Goal: Contribute content: Add original content to the website for others to see

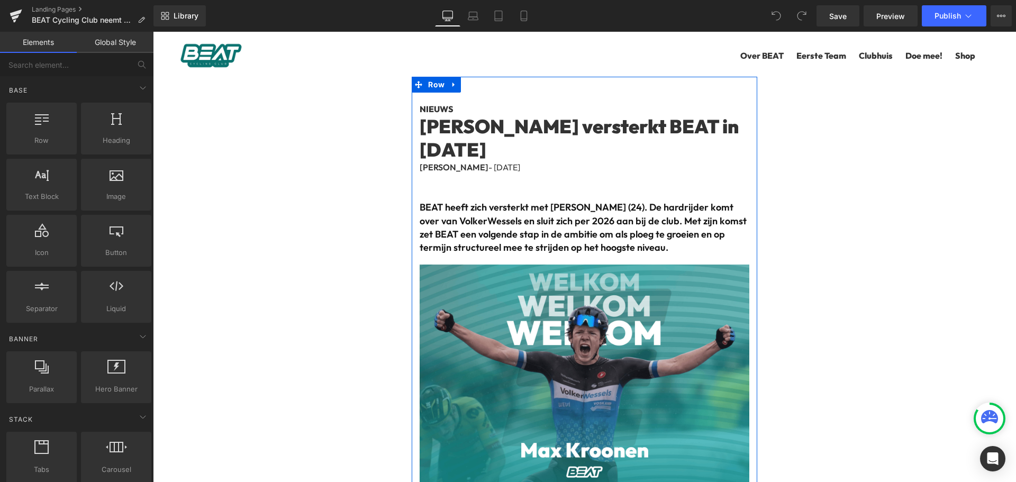
click at [461, 131] on h1 "[PERSON_NAME] versterkt BEAT in [DATE]" at bounding box center [583, 137] width 329 height 45
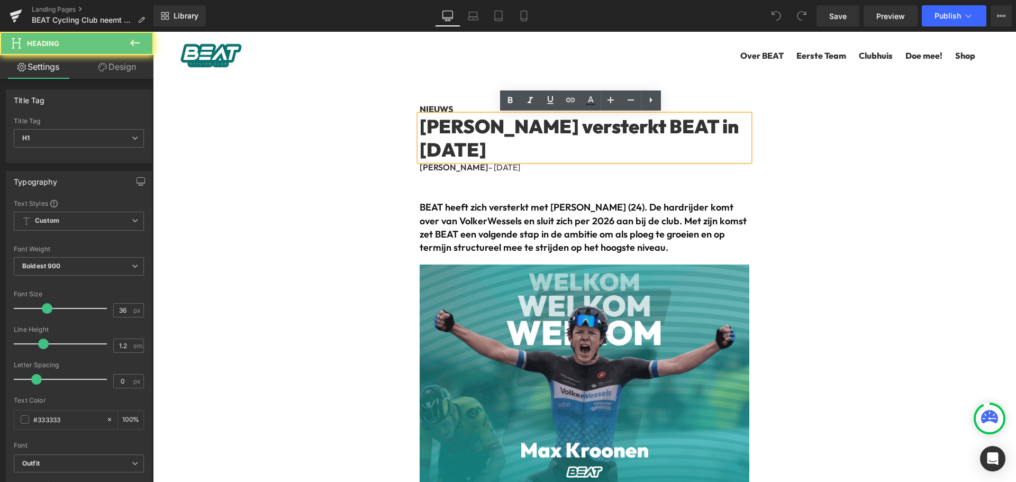
click at [464, 135] on h1 "[PERSON_NAME] versterkt BEAT in [DATE]" at bounding box center [583, 137] width 329 height 45
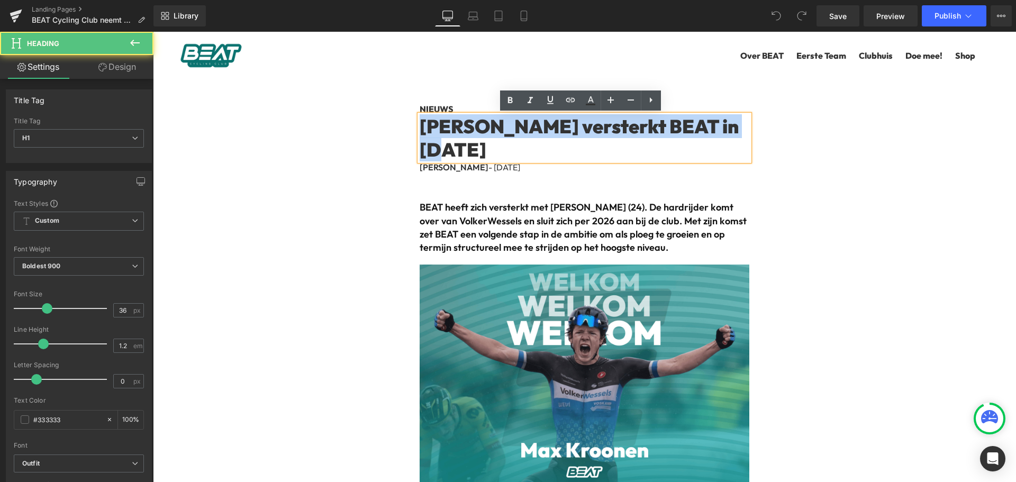
drag, startPoint x: 471, startPoint y: 149, endPoint x: 425, endPoint y: 124, distance: 52.3
click at [425, 124] on h1 "[PERSON_NAME] versterkt BEAT in [DATE]" at bounding box center [583, 137] width 329 height 45
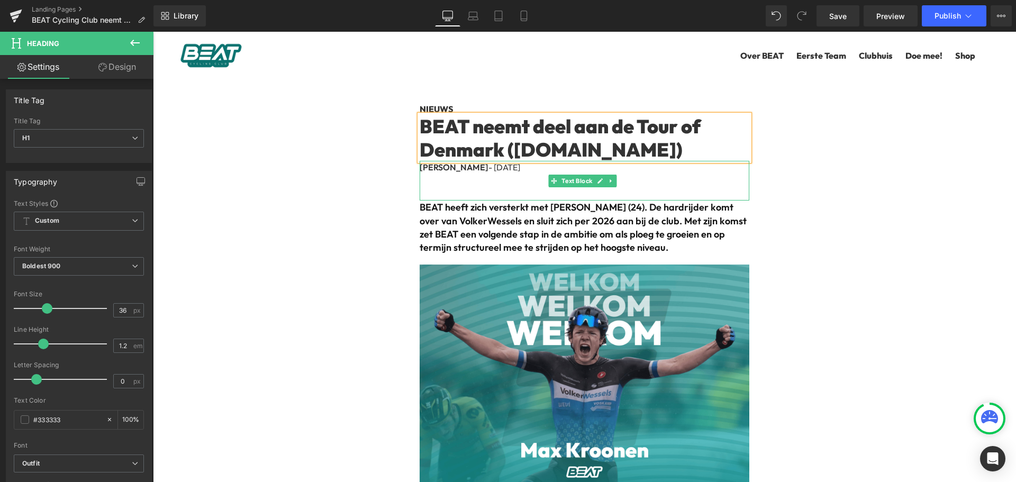
click at [463, 226] on b "BEAT heeft zich versterkt met [PERSON_NAME] (24). De hardrijder komt over van V…" at bounding box center [582, 227] width 327 height 52
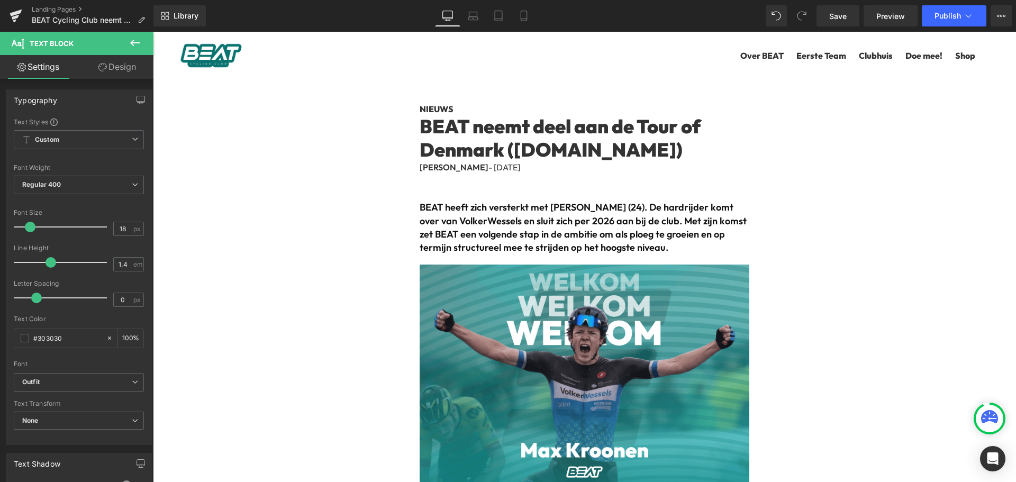
drag, startPoint x: 607, startPoint y: 195, endPoint x: 493, endPoint y: 205, distance: 114.2
click at [607, 195] on div "[PERSON_NAME] - [DATE]" at bounding box center [583, 181] width 329 height 40
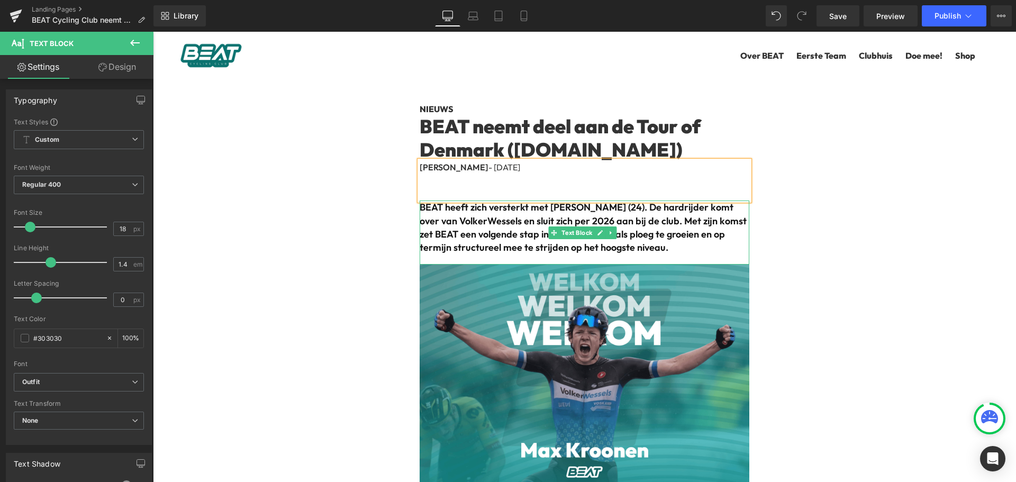
click at [493, 205] on b "BEAT heeft zich versterkt met [PERSON_NAME] (24). De hardrijder komt over van V…" at bounding box center [582, 227] width 327 height 52
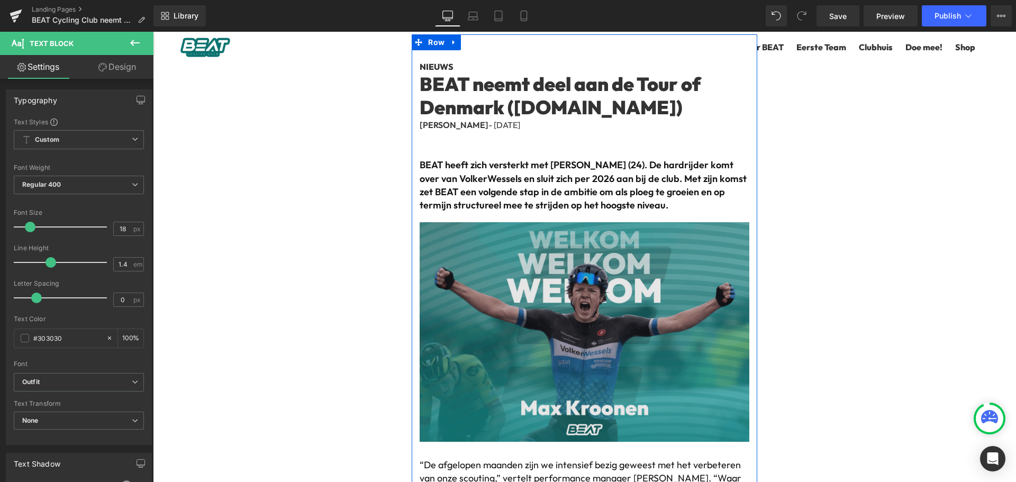
scroll to position [264, 0]
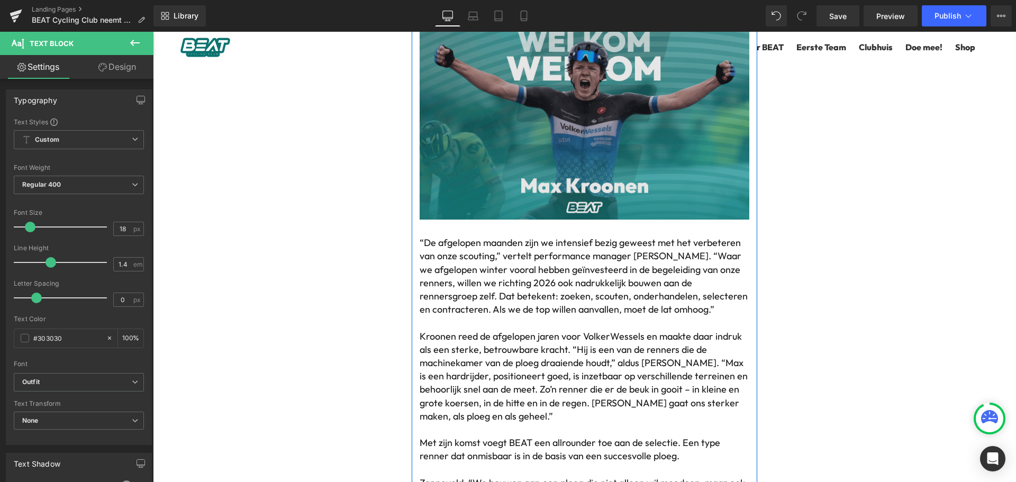
click at [605, 149] on img at bounding box center [583, 118] width 329 height 236
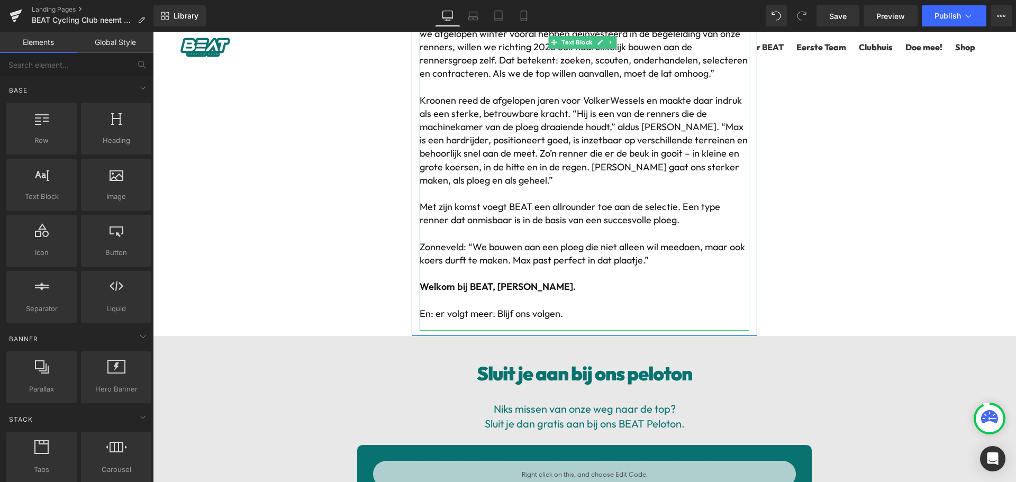
click at [522, 300] on p at bounding box center [583, 300] width 329 height 13
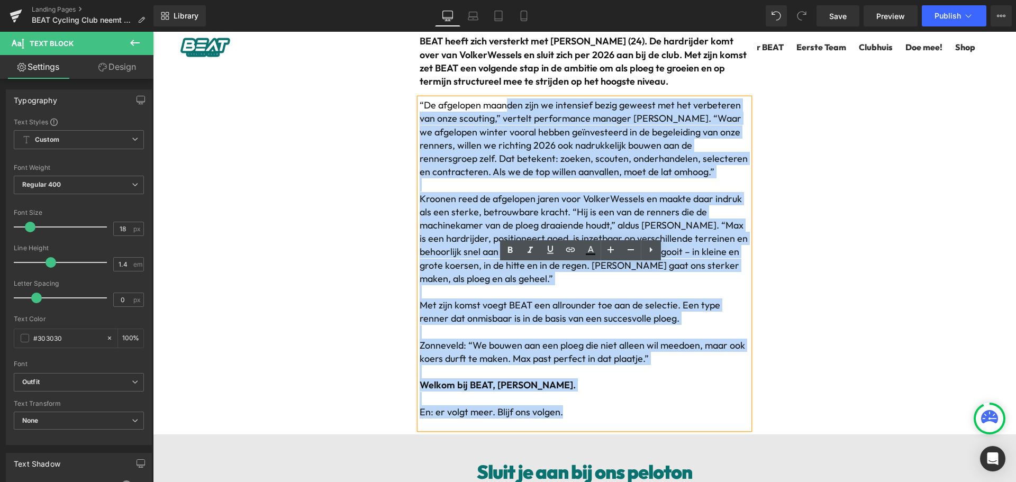
scroll to position [0, 0]
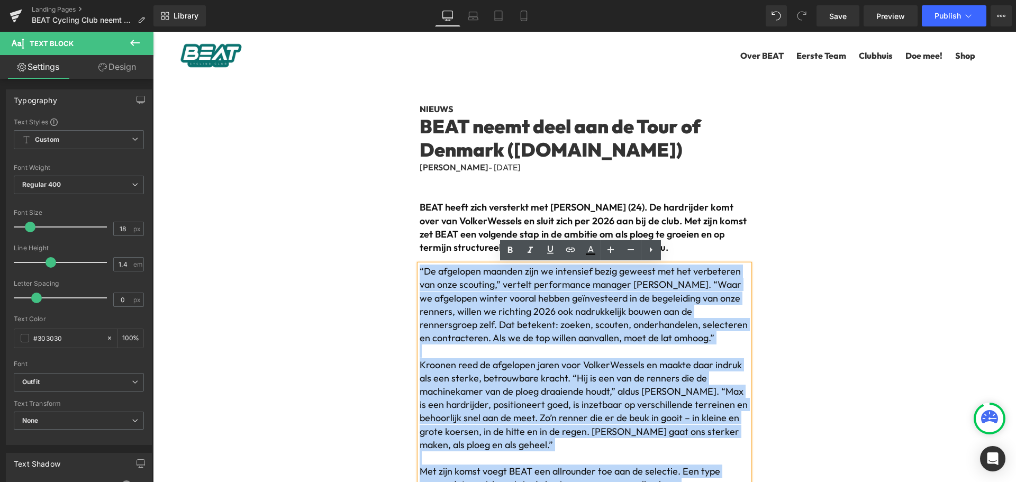
drag, startPoint x: 571, startPoint y: 322, endPoint x: 412, endPoint y: 253, distance: 173.2
click at [412, 253] on div "NIEUWS Heading BEAT neemt deel aan de Tour of Denmark ([DOMAIN_NAME]) Heading […" at bounding box center [584, 336] width 345 height 518
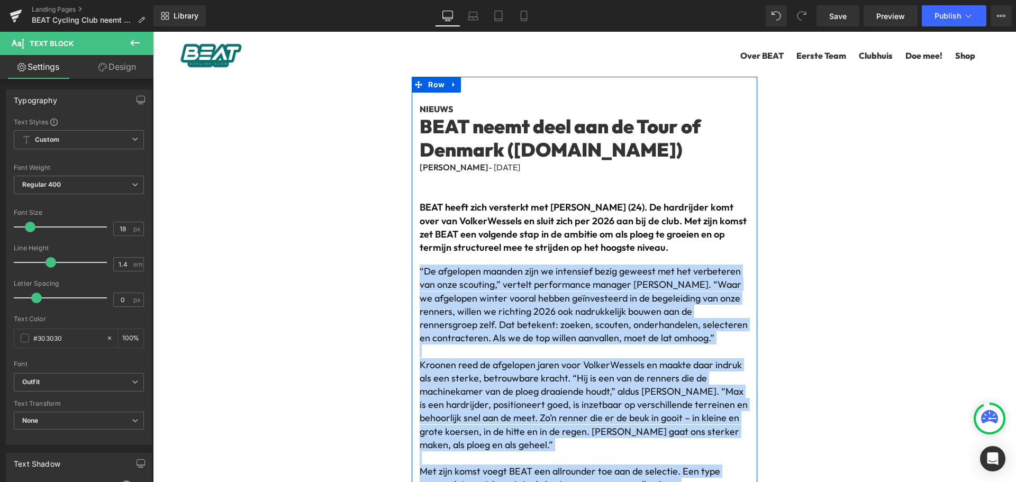
drag, startPoint x: 560, startPoint y: 224, endPoint x: 659, endPoint y: 253, distance: 103.8
click at [560, 224] on b "BEAT heeft zich versterkt met [PERSON_NAME] (24). De hardrijder komt over van V…" at bounding box center [582, 227] width 327 height 52
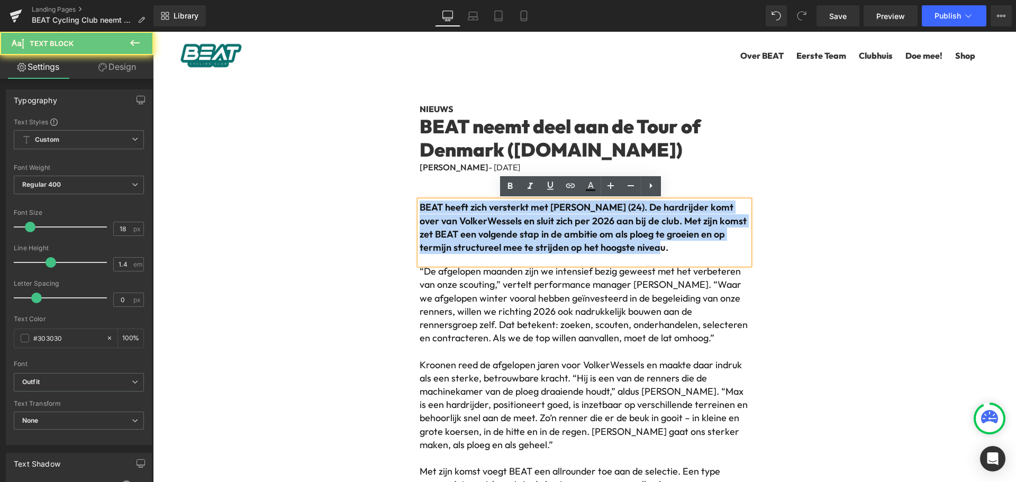
drag, startPoint x: 633, startPoint y: 251, endPoint x: 368, endPoint y: 210, distance: 268.7
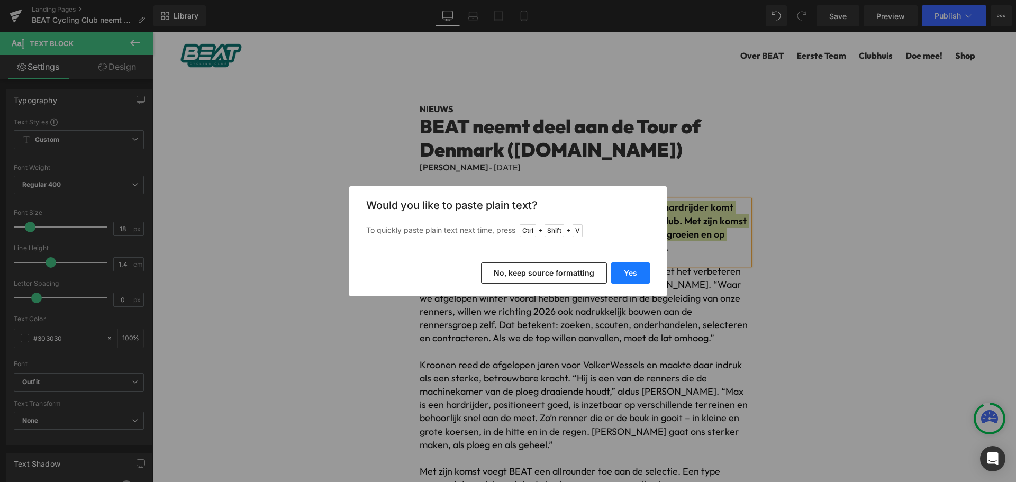
click at [629, 270] on button "Yes" at bounding box center [630, 272] width 39 height 21
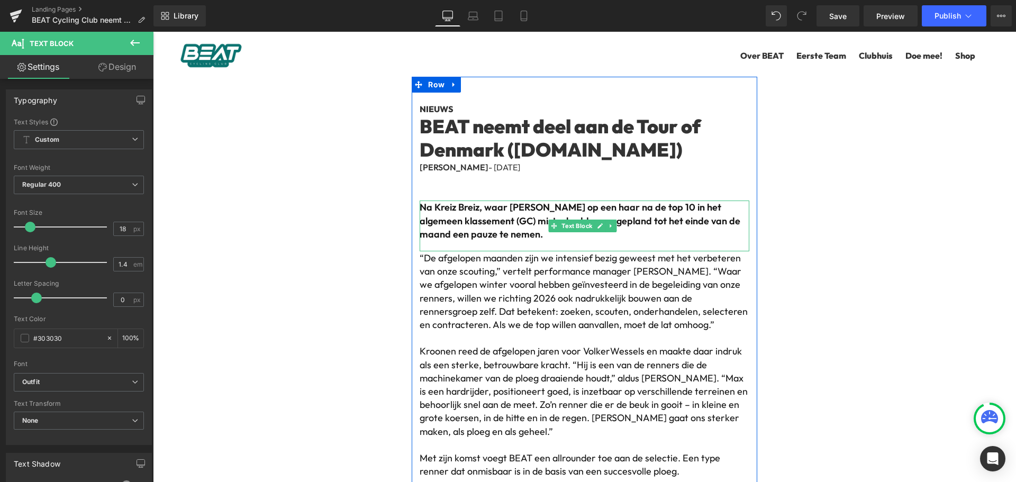
click at [501, 224] on b "Na Kreiz Breiz, waar [PERSON_NAME] op een haar na de top 10 in het algemeen kla…" at bounding box center [579, 220] width 321 height 39
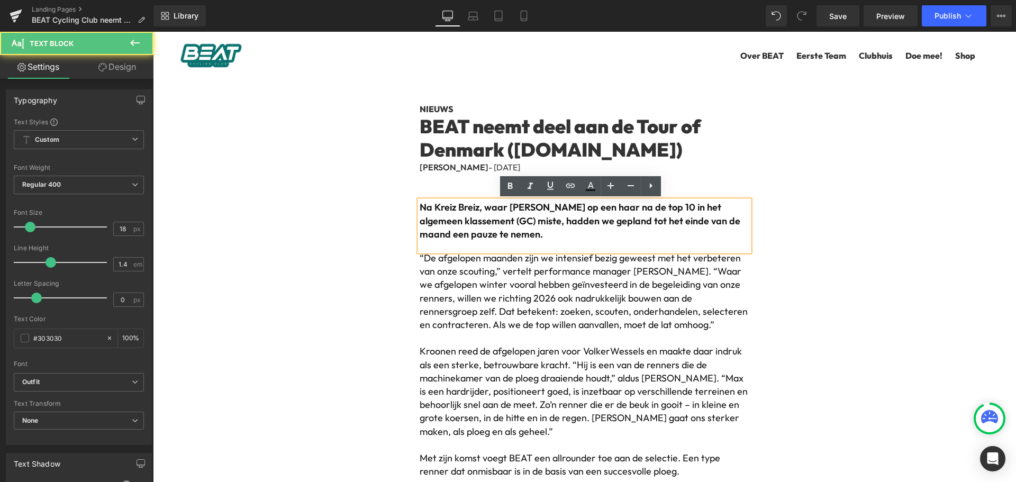
click at [525, 288] on font "“De afgelopen maanden zijn we intensief bezig geweest met het verbeteren van on…" at bounding box center [583, 291] width 328 height 79
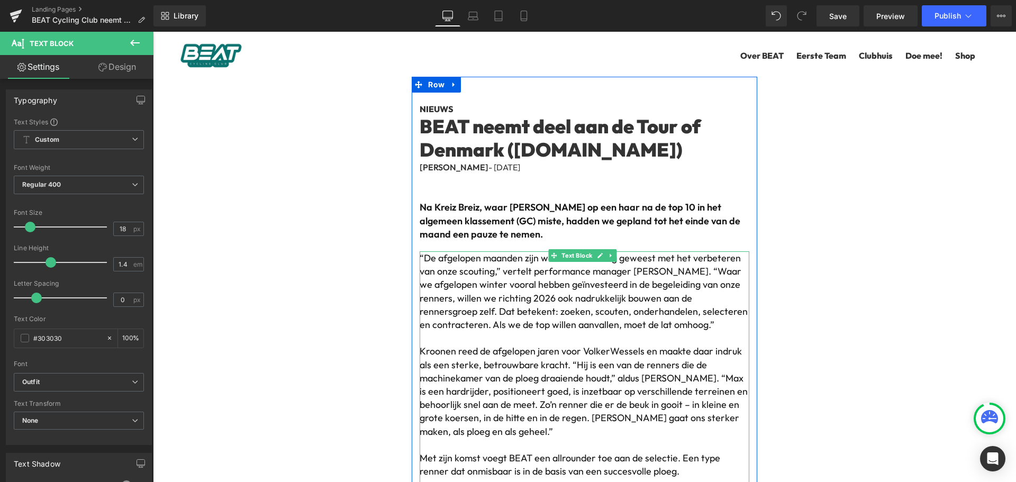
click at [663, 296] on font "“De afgelopen maanden zijn we intensief bezig geweest met het verbeteren van on…" at bounding box center [583, 291] width 328 height 79
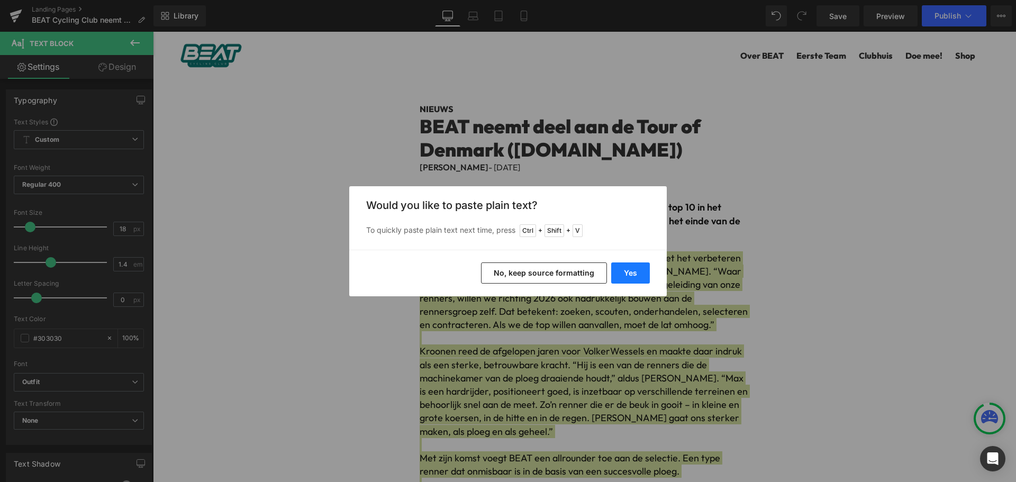
click at [634, 270] on button "Yes" at bounding box center [630, 272] width 39 height 21
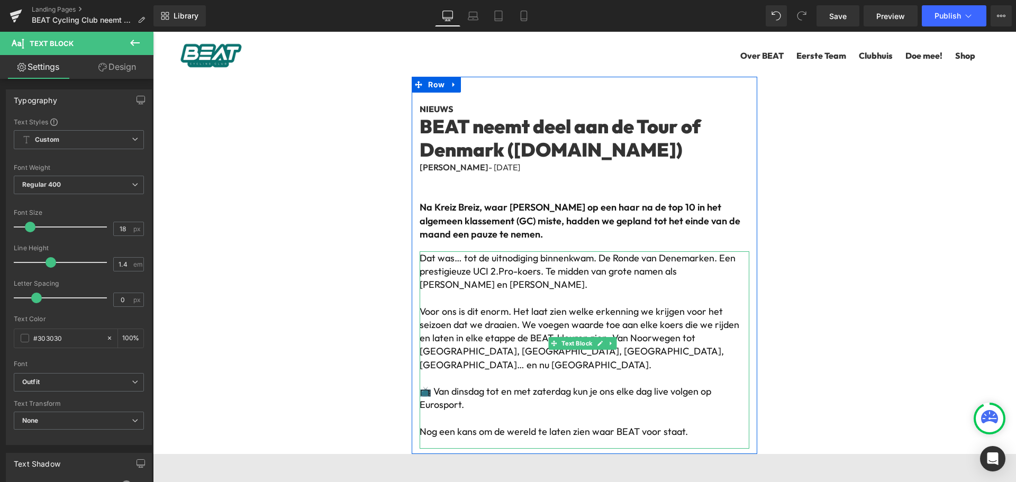
click at [557, 302] on p at bounding box center [583, 297] width 329 height 13
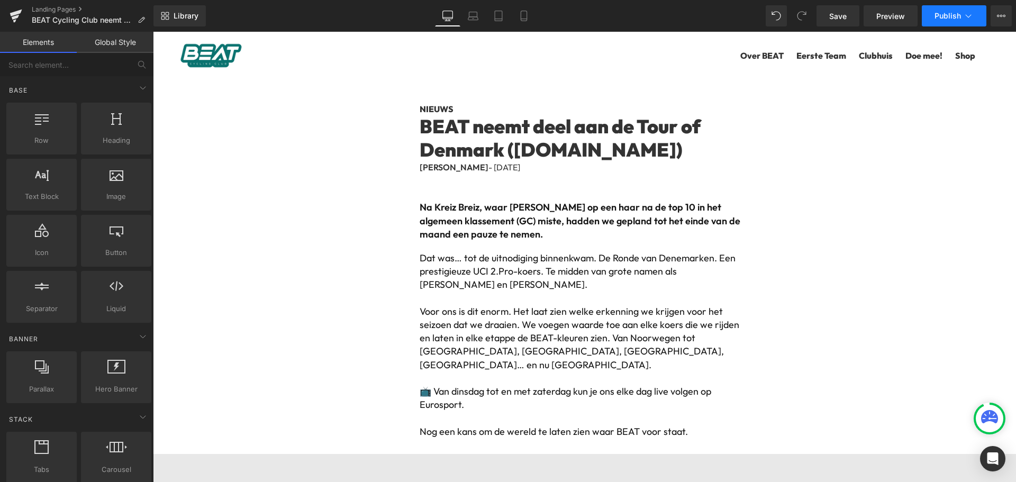
click at [949, 20] on span "Publish" at bounding box center [947, 16] width 26 height 8
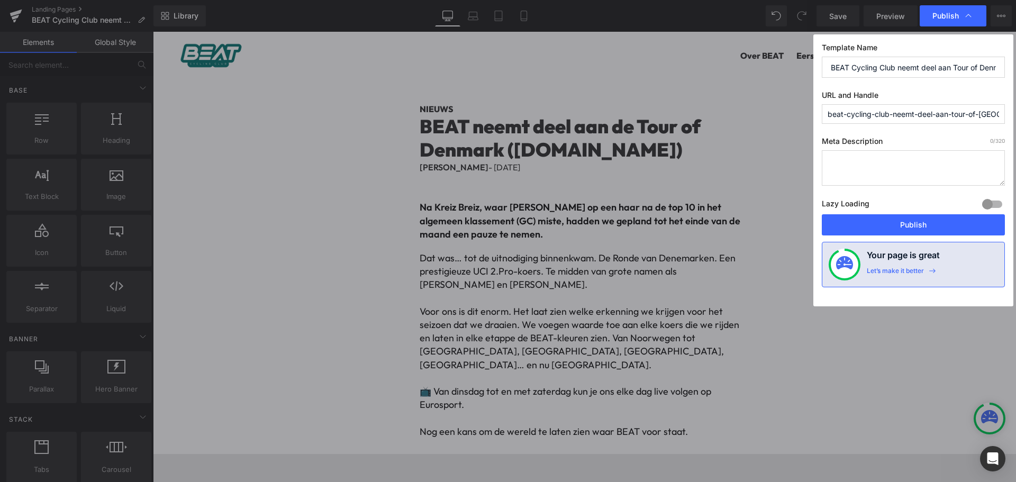
drag, startPoint x: 894, startPoint y: 113, endPoint x: 952, endPoint y: 116, distance: 58.3
click at [952, 116] on input "beat-cycling-club-neemt-deel-aan-tour-of-[GEOGRAPHIC_DATA]" at bounding box center [912, 114] width 183 height 20
click at [979, 115] on input "beat-cycling-club-neemt-deel-aan-tour-of-[GEOGRAPHIC_DATA]" at bounding box center [912, 114] width 183 height 20
drag, startPoint x: 846, startPoint y: 114, endPoint x: 950, endPoint y: 111, distance: 103.7
click at [950, 111] on input "beat-cycling-club-neemt-deel-aan-tour-of-[GEOGRAPHIC_DATA]" at bounding box center [912, 114] width 183 height 20
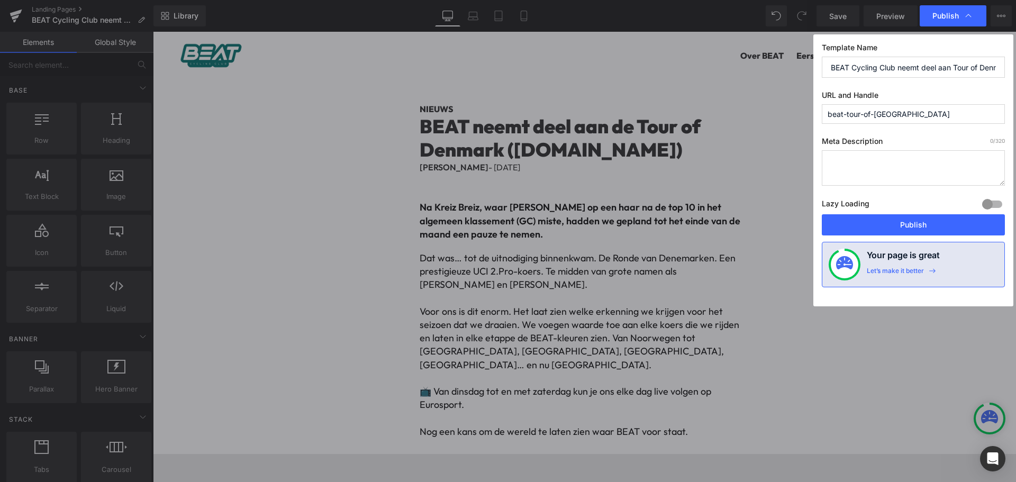
click at [939, 115] on input "beat-tour-of-[GEOGRAPHIC_DATA]" at bounding box center [912, 114] width 183 height 20
type input "beat-tour-of-[GEOGRAPHIC_DATA]"
drag, startPoint x: 766, startPoint y: 195, endPoint x: 919, endPoint y: 226, distance: 156.0
click at [919, 226] on button "Publish" at bounding box center [912, 224] width 183 height 21
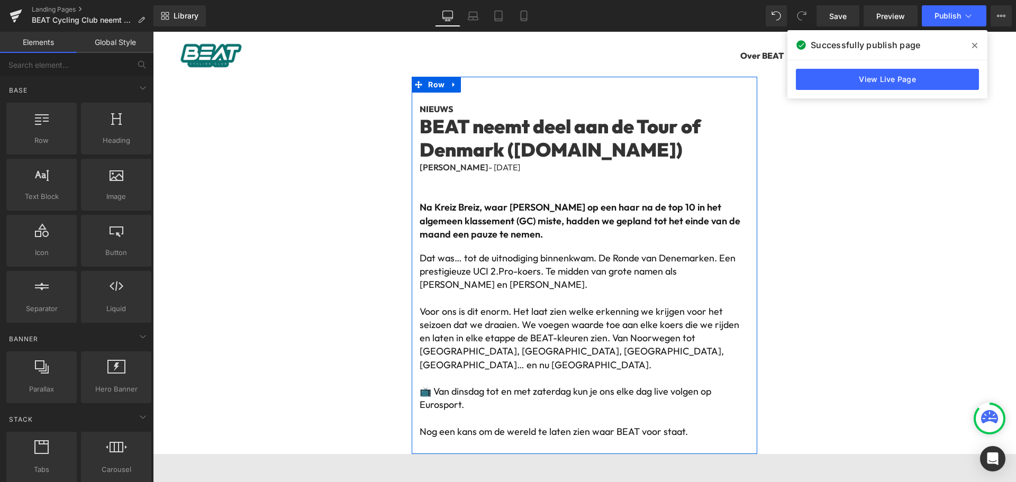
click at [487, 177] on div "[PERSON_NAME] - [DATE]" at bounding box center [583, 181] width 329 height 40
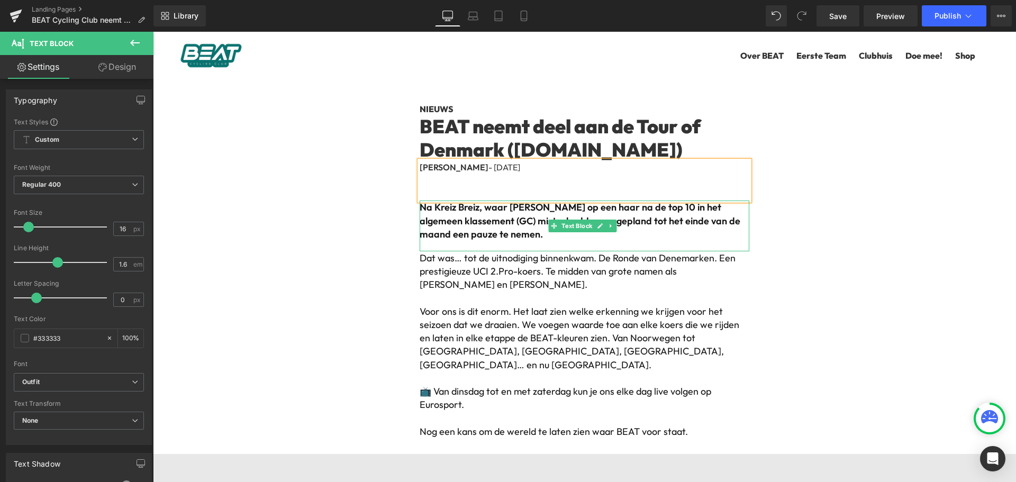
click at [514, 216] on b "Na Kreiz Breiz, waar [PERSON_NAME] op een haar na de top 10 in het algemeen kla…" at bounding box center [579, 220] width 321 height 39
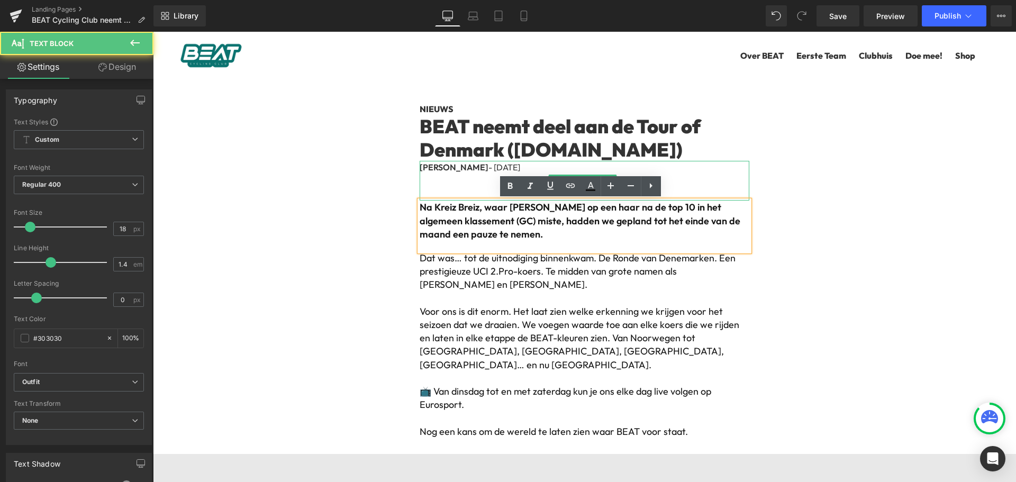
click at [468, 167] on strong "[PERSON_NAME]" at bounding box center [453, 167] width 69 height 11
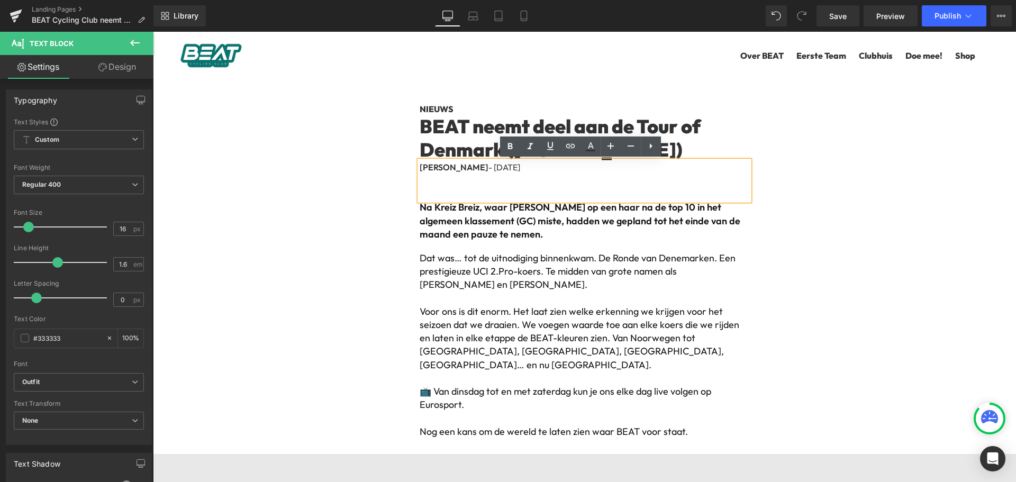
click at [476, 163] on strong "[PERSON_NAME]" at bounding box center [453, 167] width 69 height 11
click at [538, 219] on b "Na Kreiz Breiz, waar [PERSON_NAME] op een haar na de top 10 in het algemeen kla…" at bounding box center [579, 220] width 321 height 39
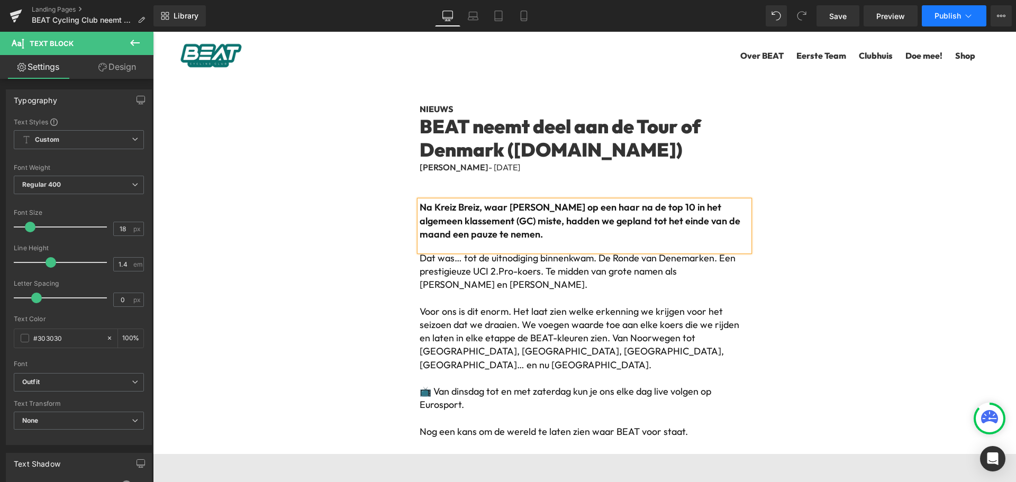
click at [951, 15] on span "Publish" at bounding box center [947, 16] width 26 height 8
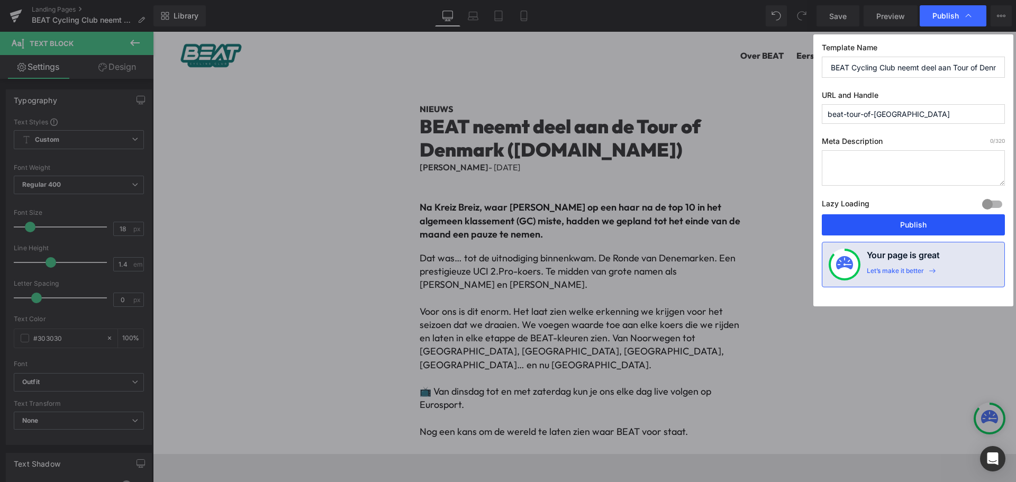
click at [905, 221] on button "Publish" at bounding box center [912, 224] width 183 height 21
